Goal: Task Accomplishment & Management: Manage account settings

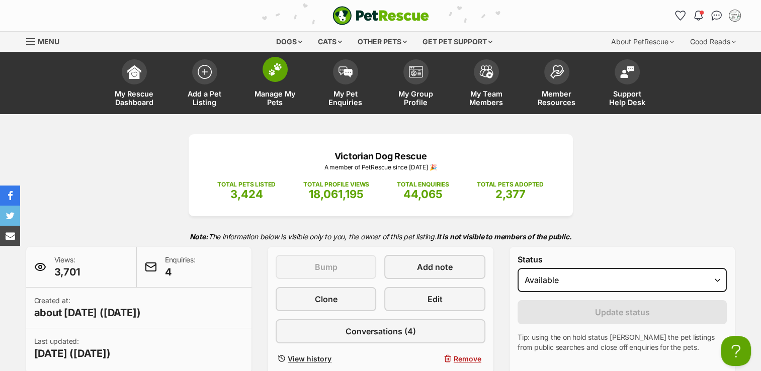
click at [264, 71] on span at bounding box center [274, 69] width 25 height 25
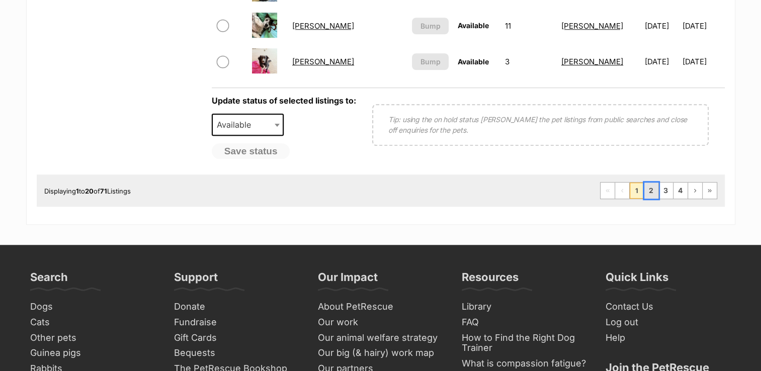
click at [651, 190] on link "2" at bounding box center [651, 190] width 14 height 16
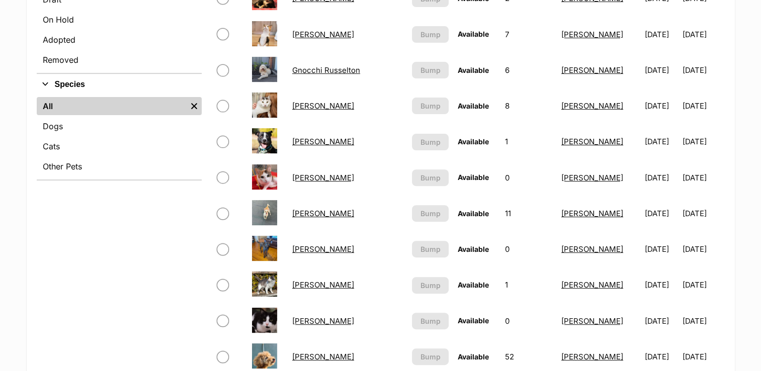
scroll to position [251, 0]
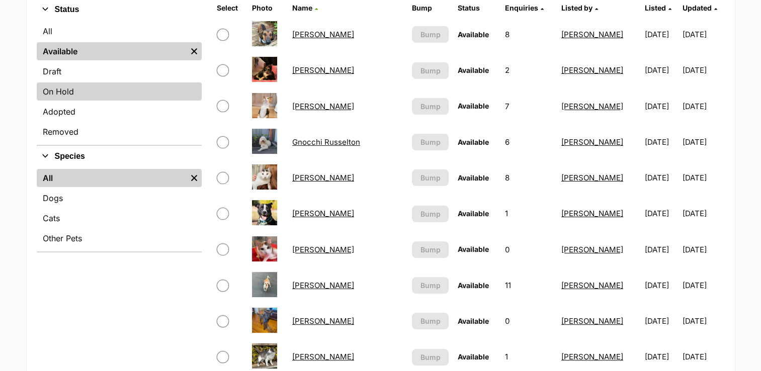
click at [50, 87] on link "On Hold" at bounding box center [119, 91] width 165 height 18
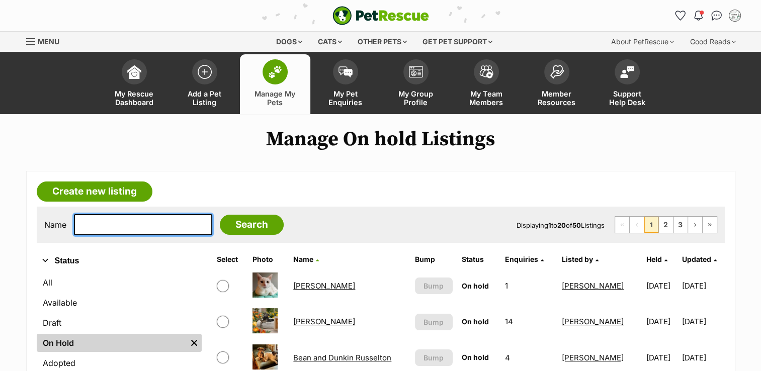
click at [158, 221] on input "text" at bounding box center [143, 224] width 138 height 21
type input "oscar innika"
click at [220, 215] on input "Search" at bounding box center [252, 225] width 64 height 20
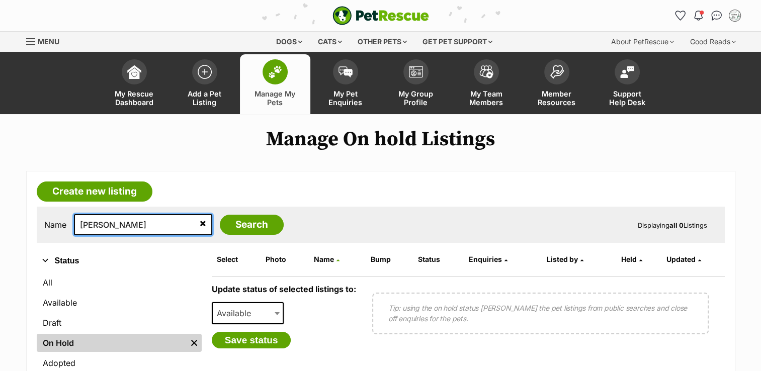
drag, startPoint x: 130, startPoint y: 216, endPoint x: 98, endPoint y: 221, distance: 32.5
click at [98, 221] on input "oscar innika" at bounding box center [143, 224] width 138 height 21
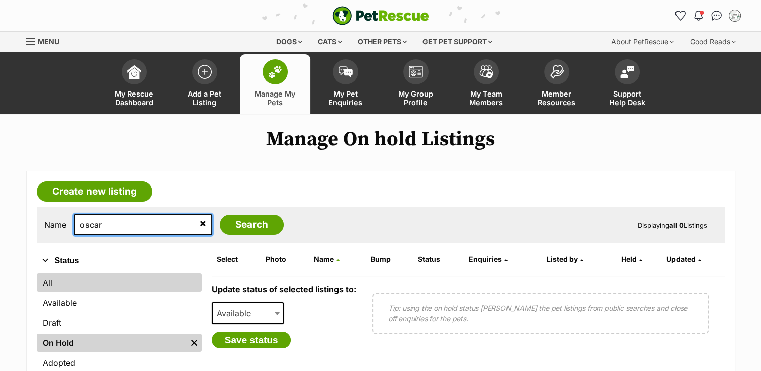
type input "oscar"
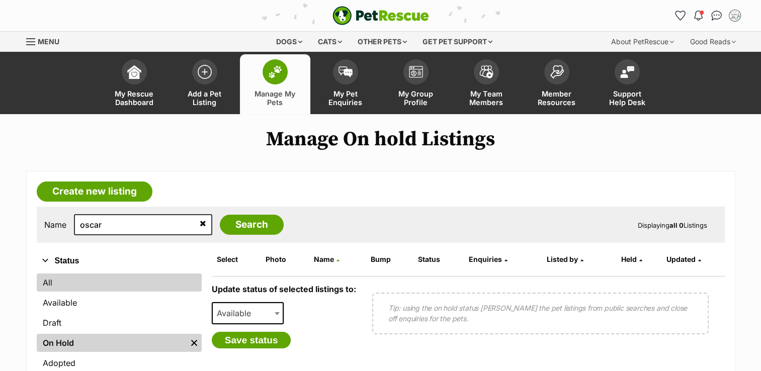
click at [48, 280] on link "All" at bounding box center [119, 282] width 165 height 18
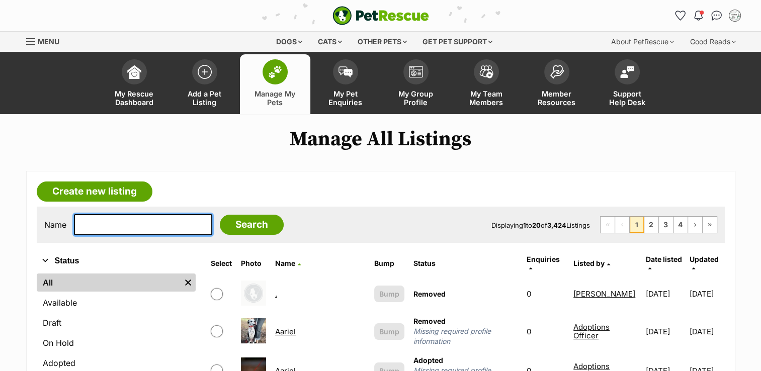
click at [145, 220] on input "text" at bounding box center [143, 224] width 138 height 21
type input "oscar"
click at [220, 215] on input "Search" at bounding box center [252, 225] width 64 height 20
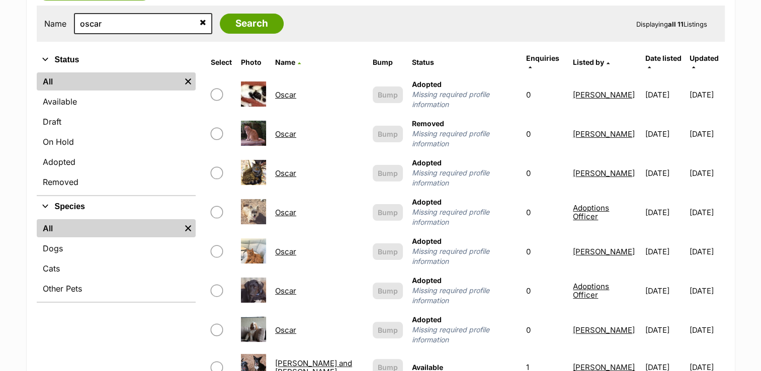
scroll to position [452, 0]
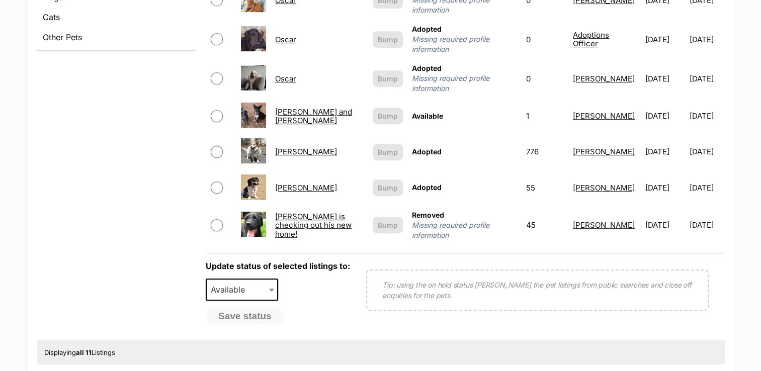
click at [306, 108] on link "[PERSON_NAME] and [PERSON_NAME]" at bounding box center [313, 116] width 77 height 18
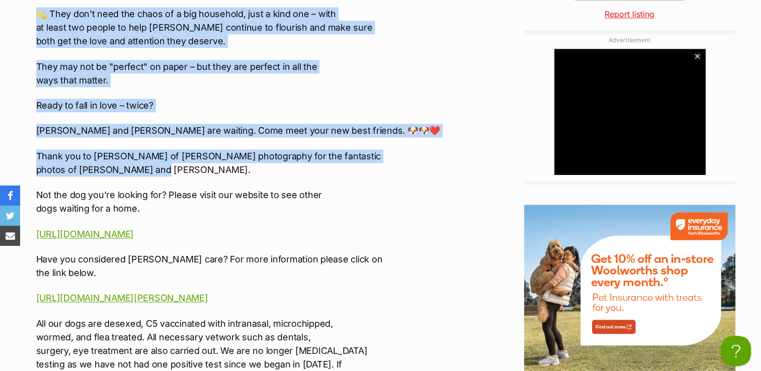
drag, startPoint x: 34, startPoint y: 188, endPoint x: 161, endPoint y: 169, distance: 128.0
click at [161, 169] on div "Upload Videos About Oscar and Annika Newhaven TO APPLY FOR ADOPTION PLEASE SEND…" at bounding box center [238, 338] width 425 height 1933
drag, startPoint x: 161, startPoint y: 169, endPoint x: 130, endPoint y: 133, distance: 47.8
copy div "🐾 Double the Dogs, Double the Love 🐾 Do you have what it takes to be adored by …"
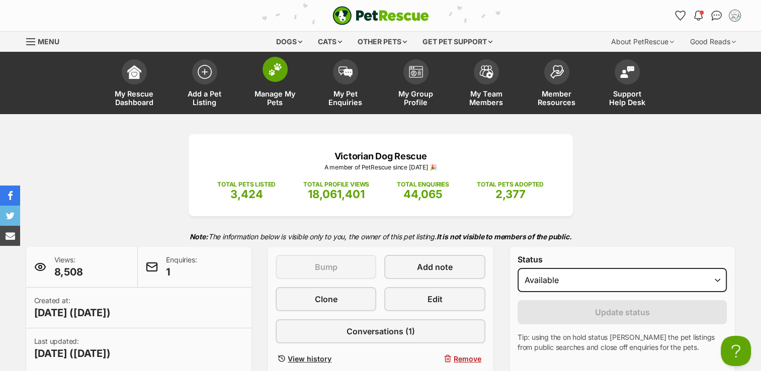
click at [275, 81] on span at bounding box center [274, 69] width 25 height 25
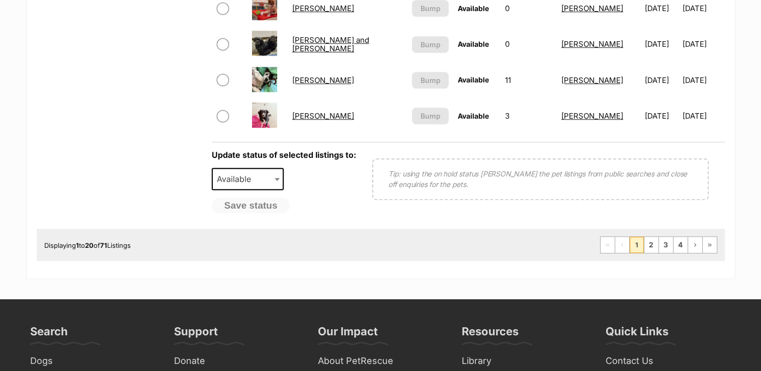
scroll to position [855, 0]
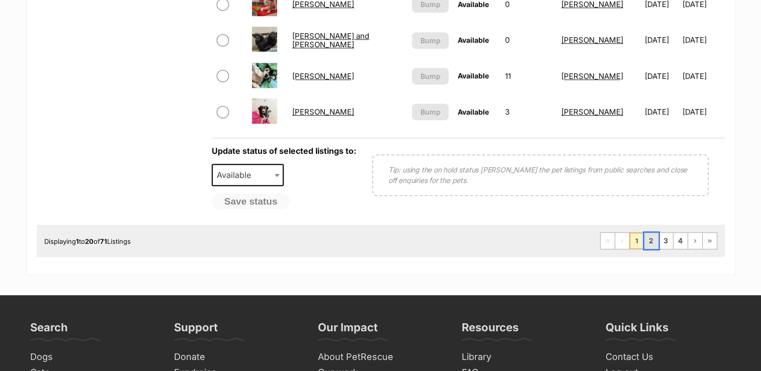
click at [648, 242] on link "2" at bounding box center [651, 241] width 14 height 16
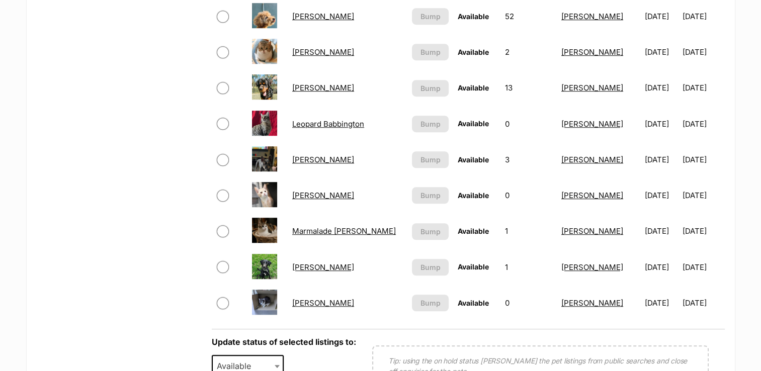
scroll to position [754, 0]
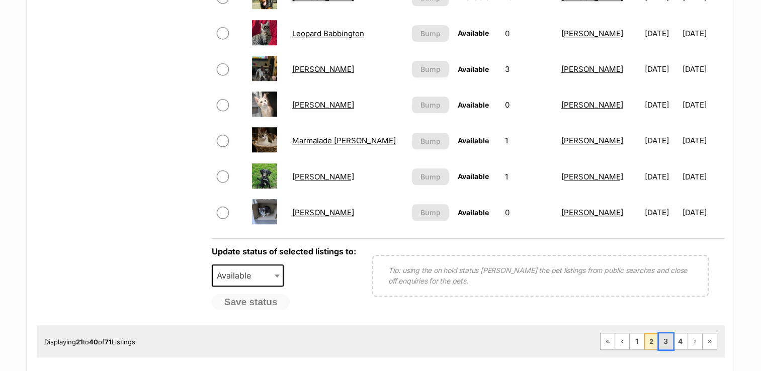
click at [664, 335] on link "3" at bounding box center [666, 341] width 14 height 16
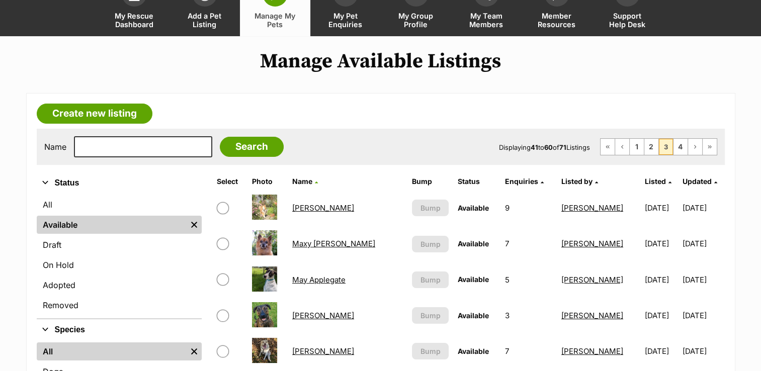
scroll to position [101, 0]
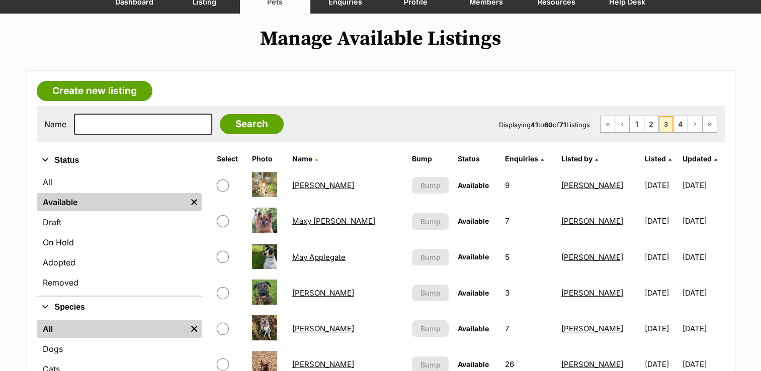
click at [294, 220] on link "Maxy [PERSON_NAME]" at bounding box center [333, 221] width 83 height 10
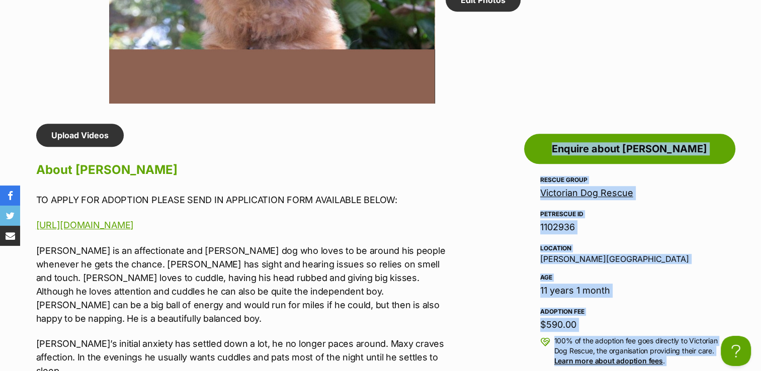
drag, startPoint x: 151, startPoint y: 232, endPoint x: 9, endPoint y: 245, distance: 142.4
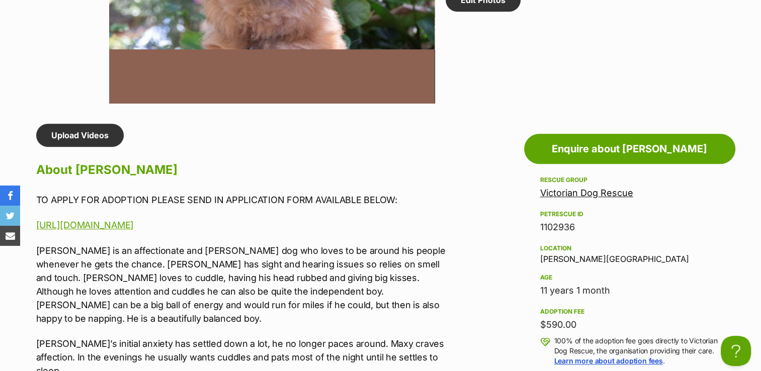
drag, startPoint x: 10, startPoint y: 245, endPoint x: 58, endPoint y: 259, distance: 50.8
click at [58, 259] on p "[PERSON_NAME] is an affectionate and [PERSON_NAME] dog who loves to be around h…" at bounding box center [243, 284] width 415 height 81
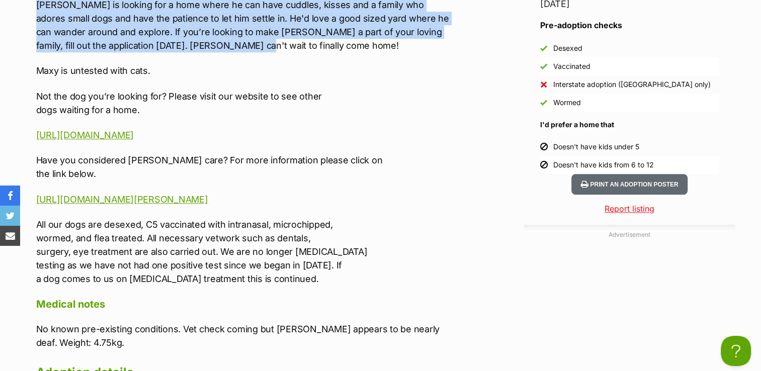
scroll to position [1140, 0]
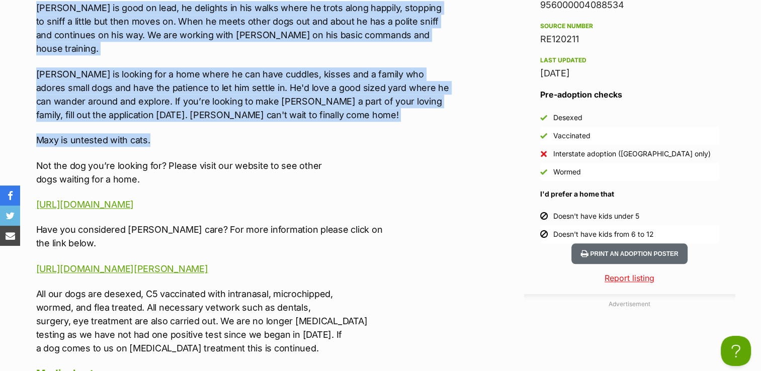
drag, startPoint x: 35, startPoint y: 246, endPoint x: 194, endPoint y: 100, distance: 216.0
drag, startPoint x: 194, startPoint y: 100, endPoint x: 131, endPoint y: 57, distance: 75.7
copy div "Lore ip do sitametconse adi elitsed doe tem incid ut la etdolo mag aliqua enima…"
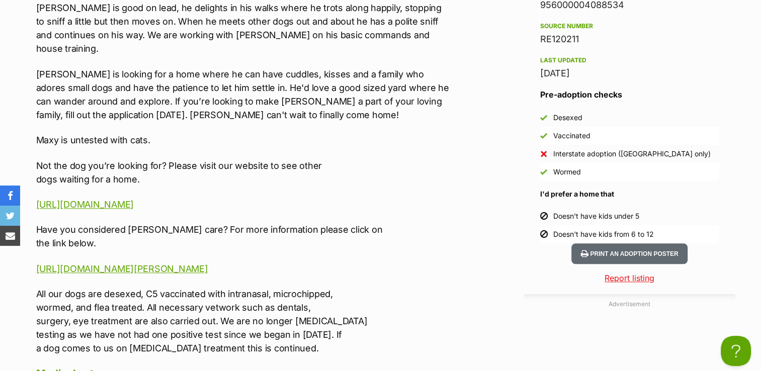
click at [252, 223] on p "Have you considered [PERSON_NAME] care? For more information please click on th…" at bounding box center [243, 236] width 415 height 27
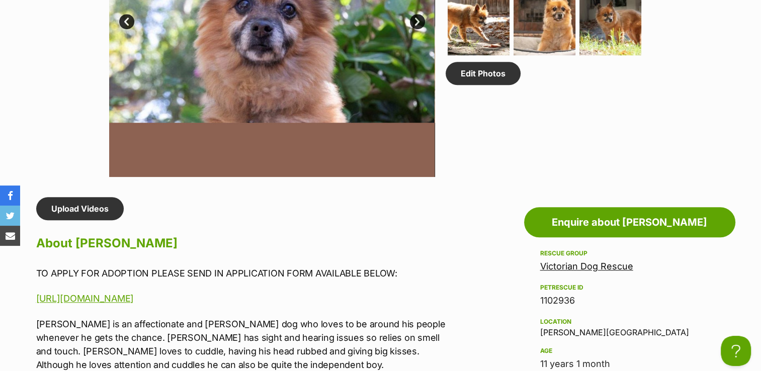
scroll to position [738, 0]
